Goal: Use online tool/utility: Utilize a website feature to perform a specific function

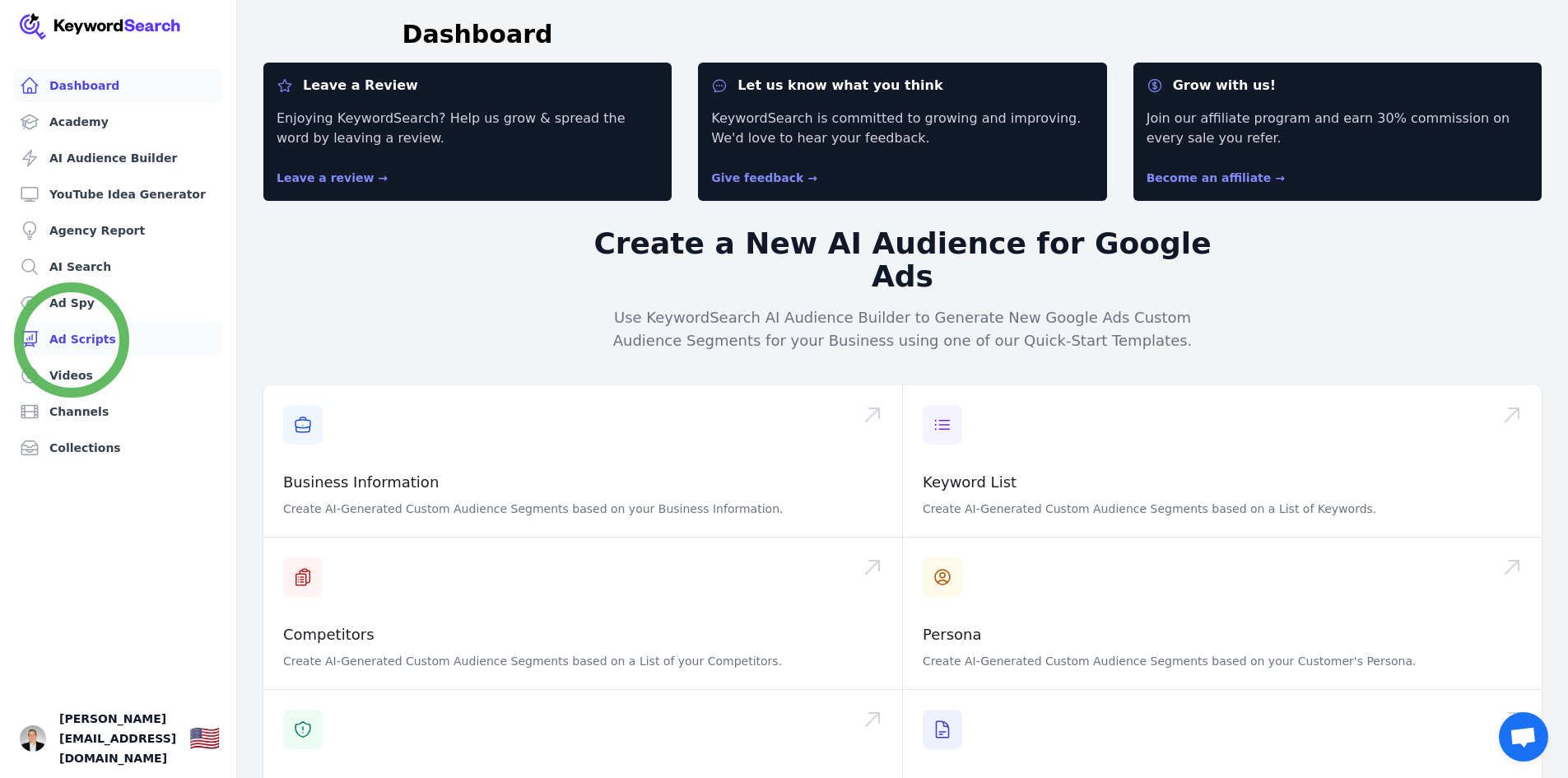
click at [72, 340] on link "Ad Scripts" at bounding box center [118, 339] width 210 height 33
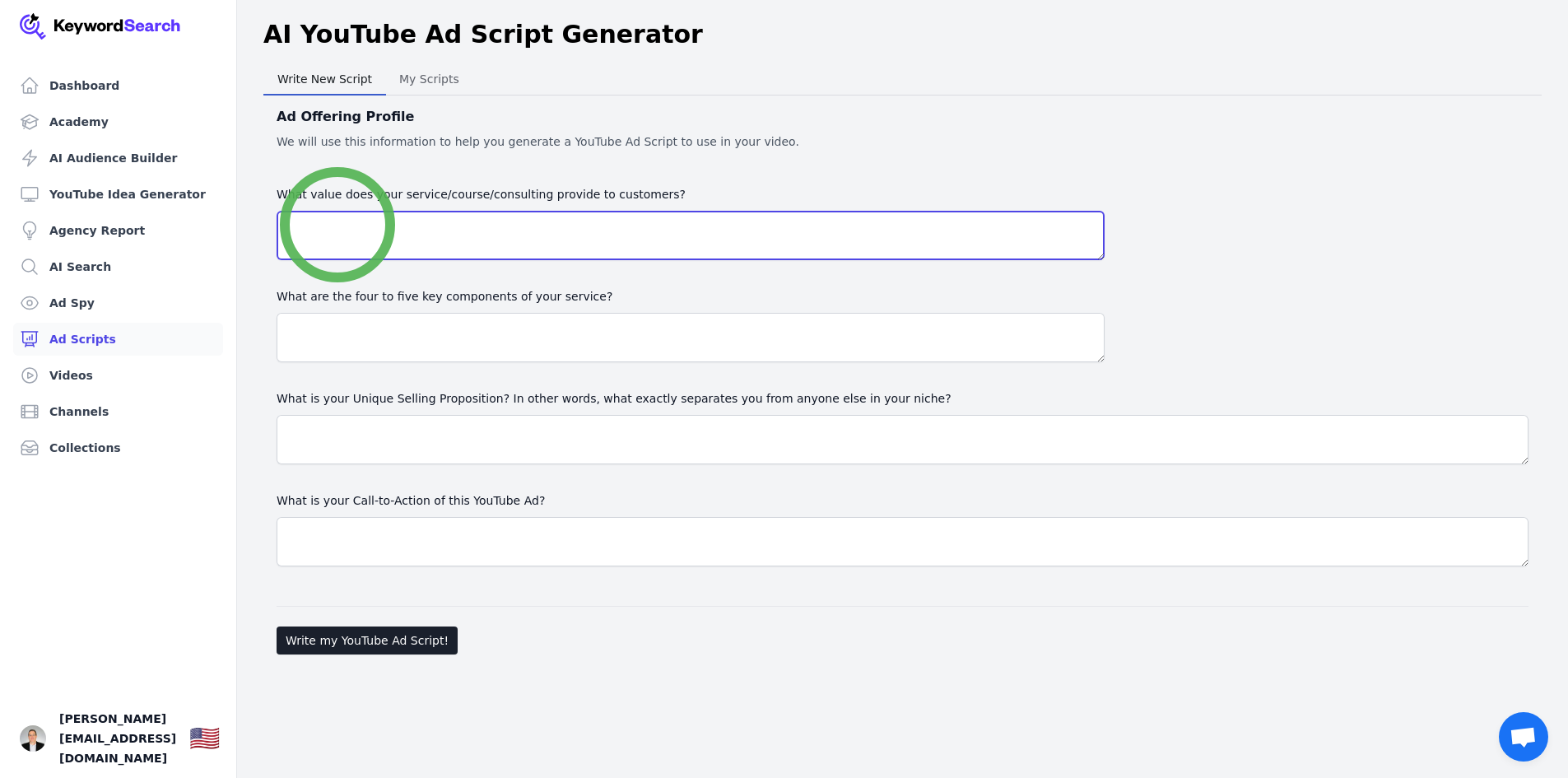
click at [337, 225] on textarea "What value does your service/course/consulting provide to customers?" at bounding box center [690, 235] width 828 height 49
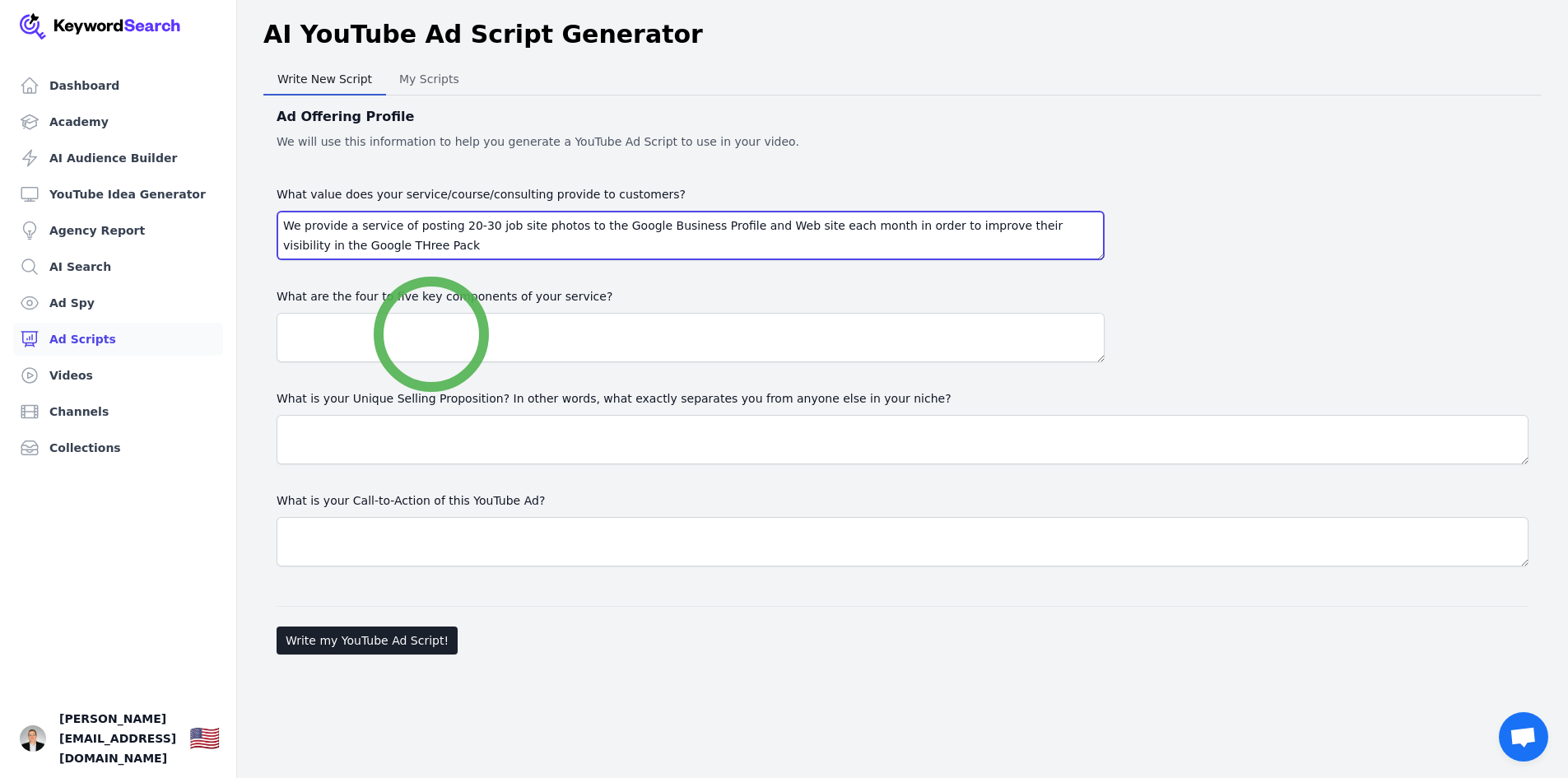
type textarea "We provide a service of posting 20-30 job site photos to the Google Business Pr…"
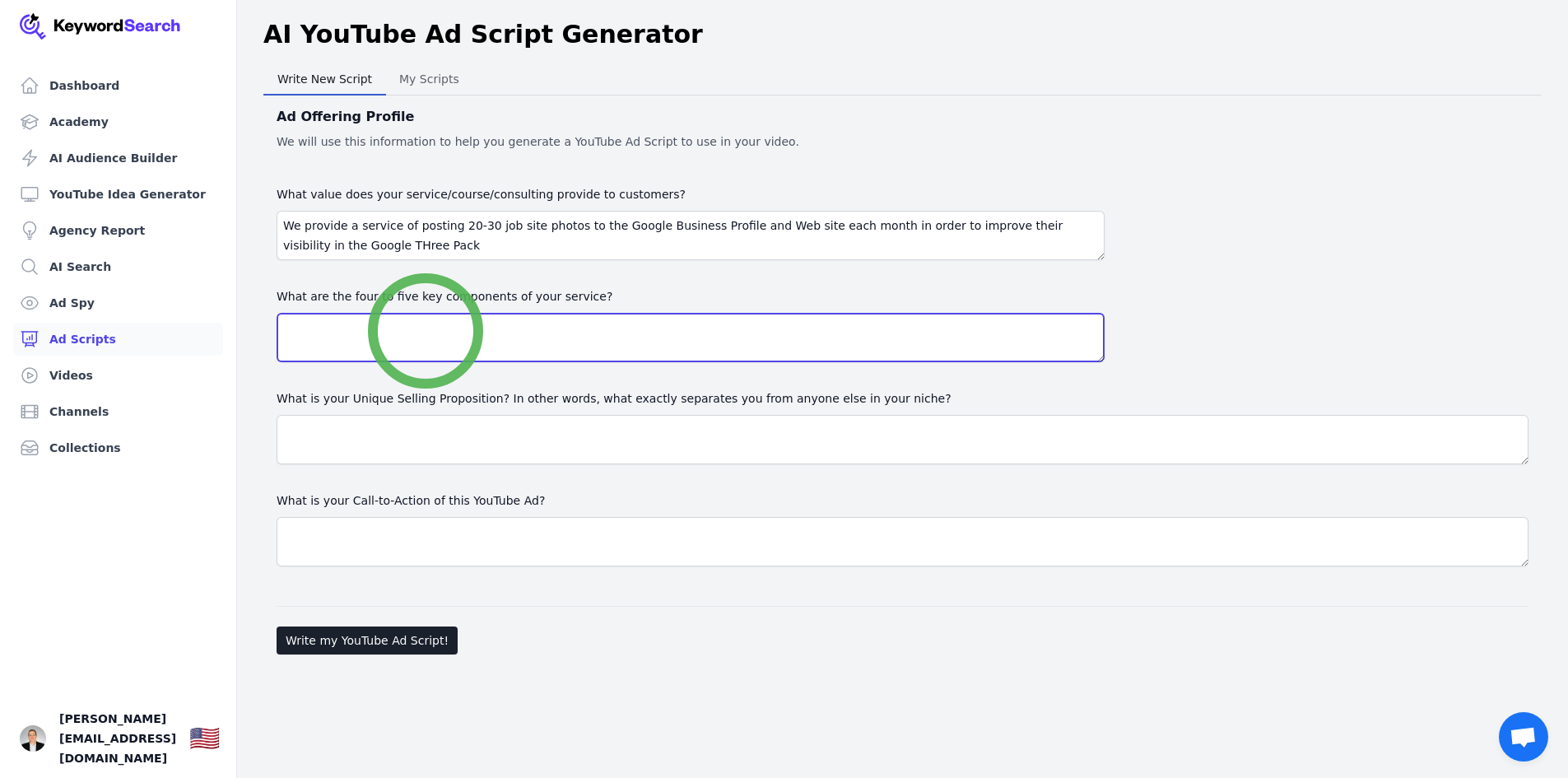
click at [425, 331] on textarea at bounding box center [690, 337] width 828 height 49
type textarea "1. We post to the Google Business Profile"
